Goal: Navigation & Orientation: Find specific page/section

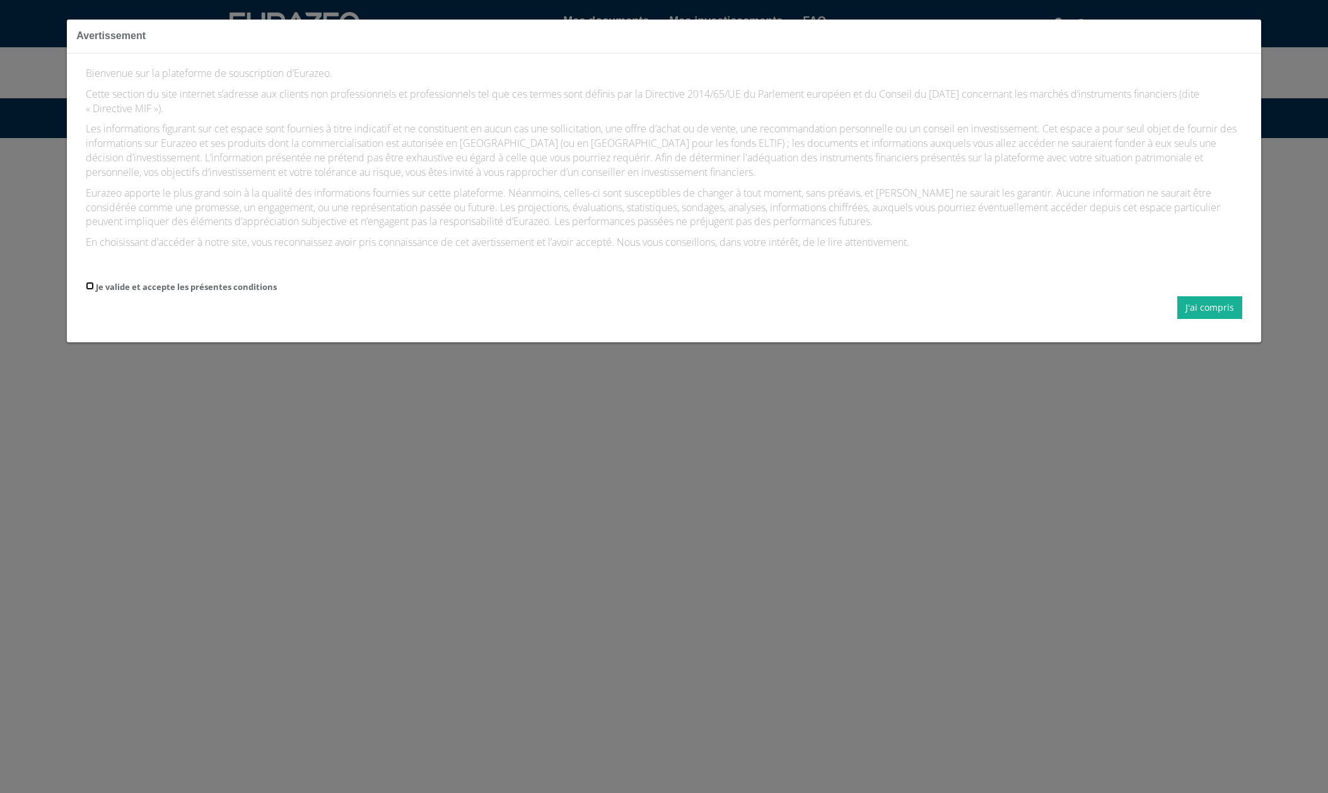
click at [88, 288] on input "Je valide et accepte les présentes conditions" at bounding box center [90, 286] width 8 height 8
checkbox input "true"
click at [1200, 306] on button "J'ai compris" at bounding box center [1209, 307] width 65 height 23
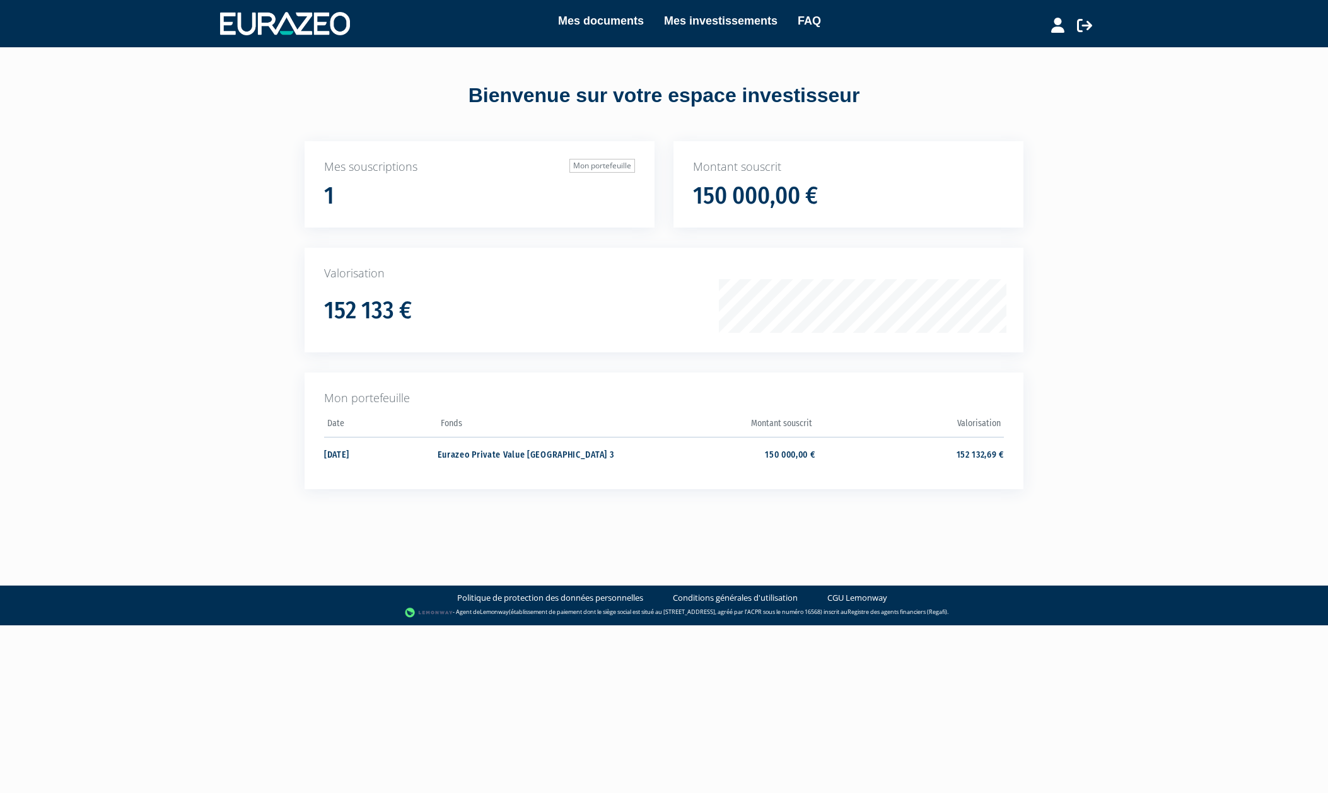
drag, startPoint x: 1107, startPoint y: 92, endPoint x: 1084, endPoint y: 59, distance: 40.4
click at [1107, 92] on div "Mes documents Mes investissements FAQ Déconnexion Mes documents Mes investissem…" at bounding box center [664, 267] width 1328 height 535
click at [1055, 25] on icon at bounding box center [1057, 25] width 13 height 15
click at [1040, 52] on link "Mon profil" at bounding box center [1035, 52] width 101 height 18
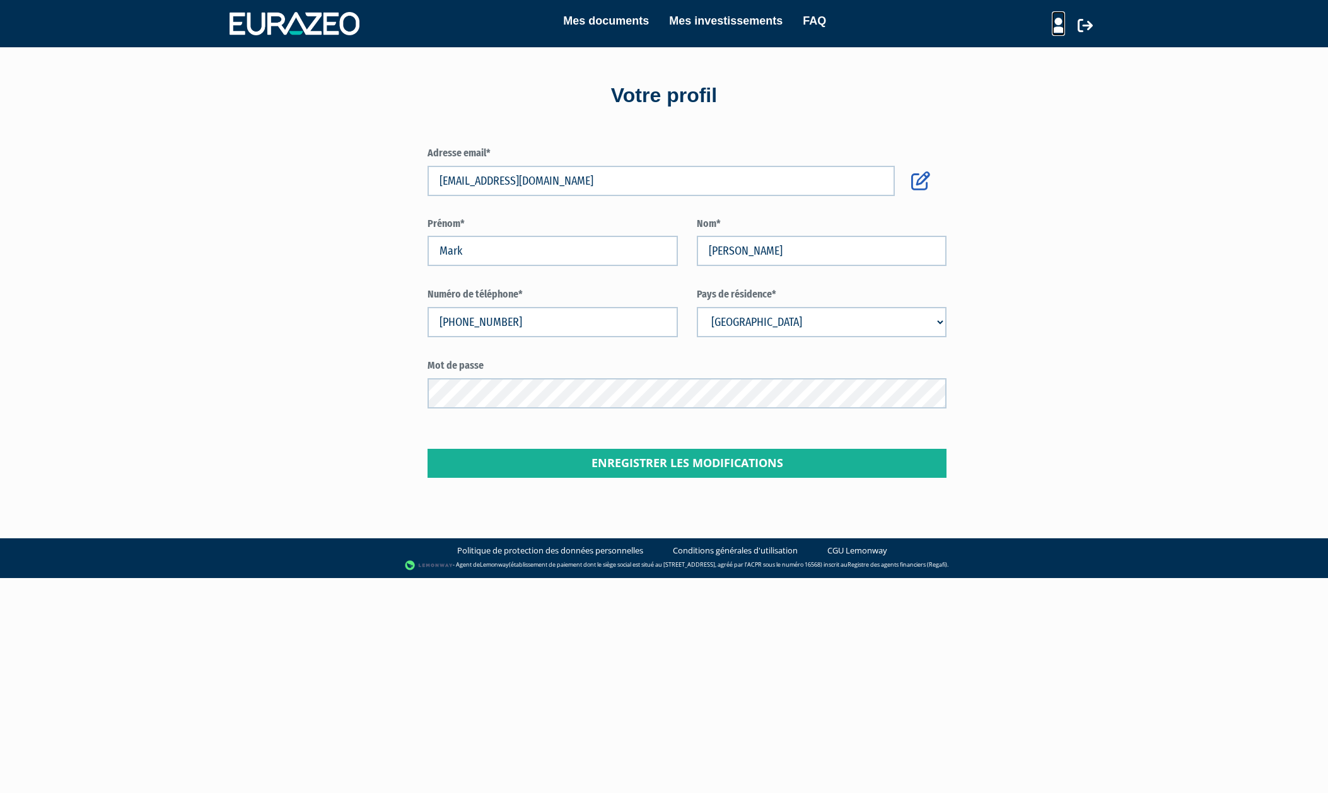
click at [1059, 30] on icon at bounding box center [1058, 25] width 13 height 15
click at [1036, 67] on link "Mes structures" at bounding box center [1035, 70] width 101 height 18
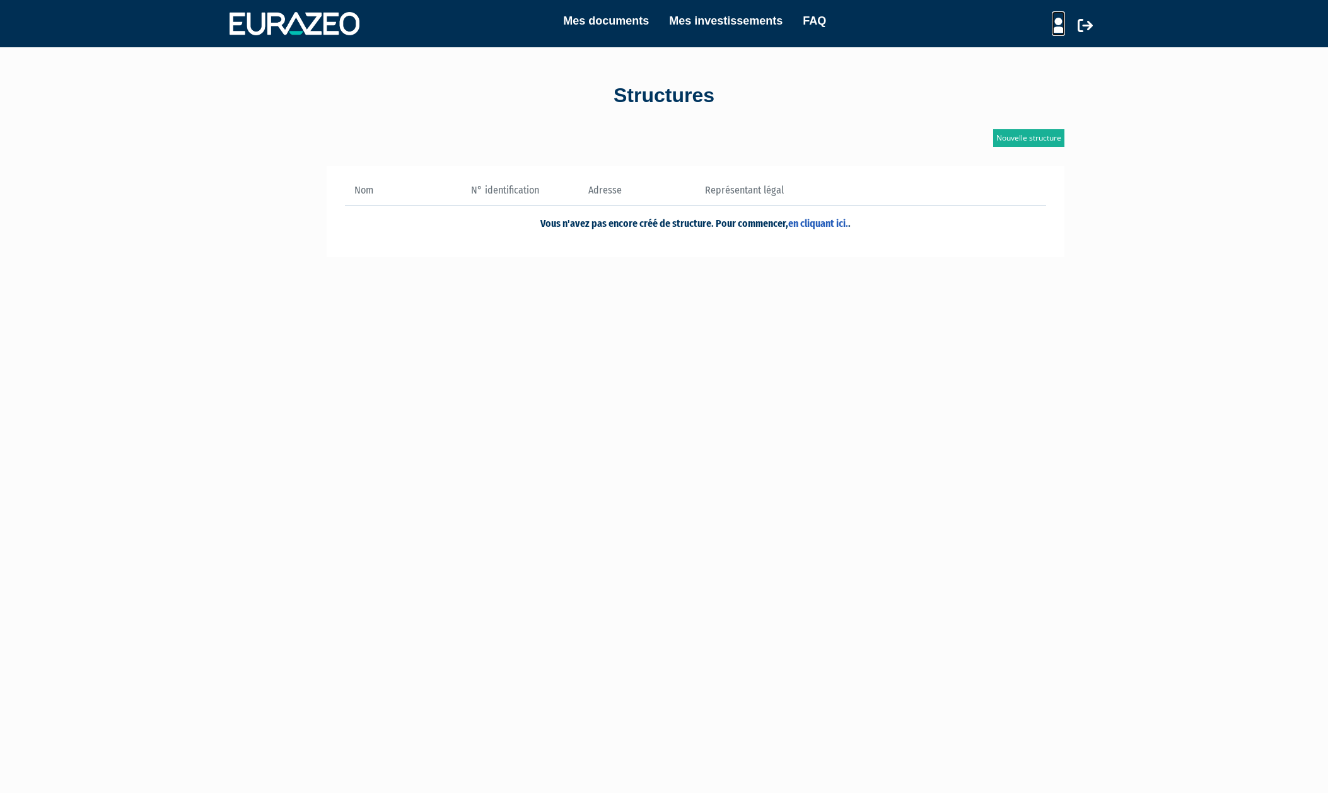
click at [1059, 25] on icon at bounding box center [1058, 25] width 13 height 15
click at [1037, 49] on link "Mon profil" at bounding box center [1035, 52] width 101 height 18
